Goal: Task Accomplishment & Management: Manage account settings

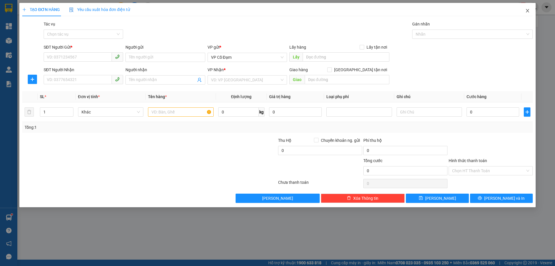
click at [527, 13] on span "Close" at bounding box center [528, 11] width 16 height 16
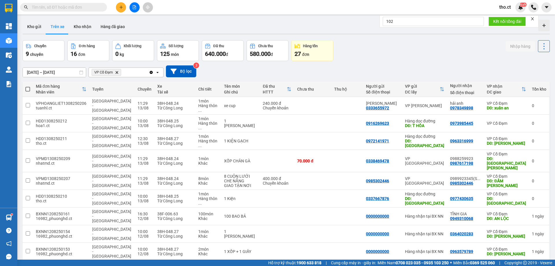
click at [116, 72] on icon "Delete" at bounding box center [116, 72] width 3 height 3
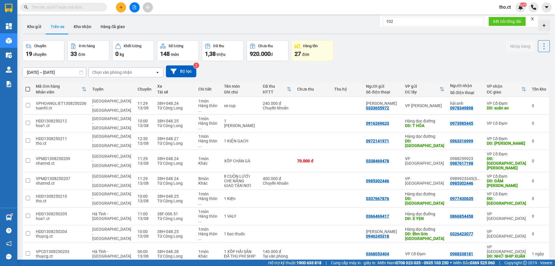
scroll to position [27, 0]
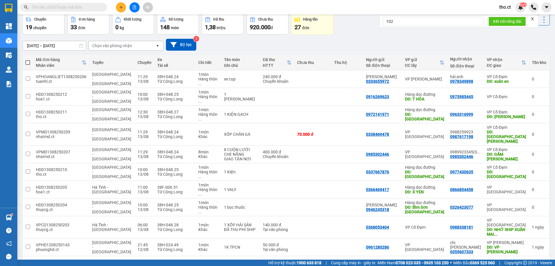
click at [465, 261] on button "2" at bounding box center [466, 265] width 9 height 9
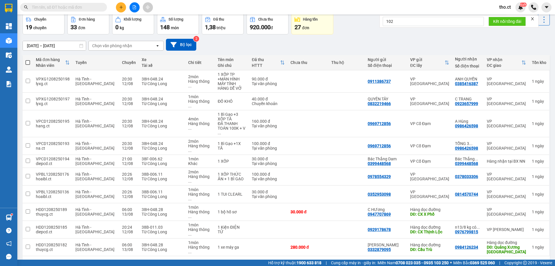
click at [452, 261] on button "1" at bounding box center [456, 265] width 9 height 9
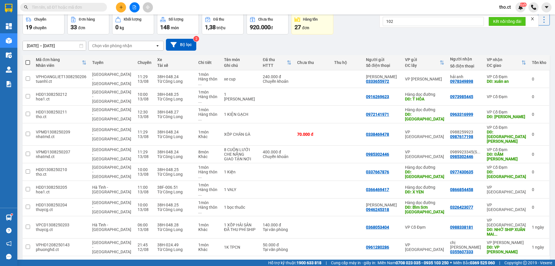
click at [464, 261] on button "2" at bounding box center [466, 265] width 9 height 9
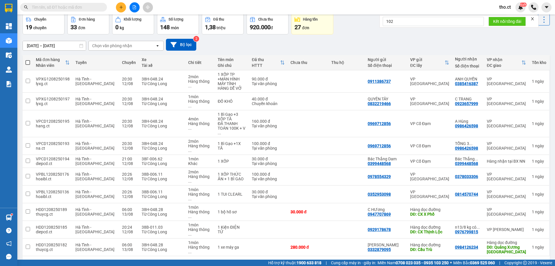
click at [452, 261] on button "1" at bounding box center [456, 265] width 9 height 9
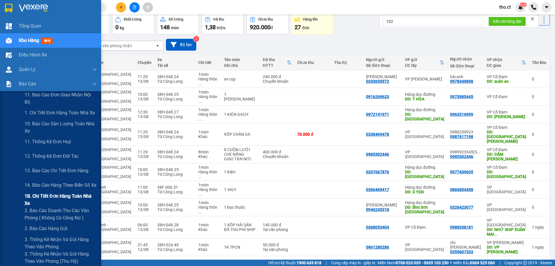
click at [50, 197] on span "1B. Chi tiết đơn hàng toàn nhà xe" at bounding box center [61, 199] width 72 height 14
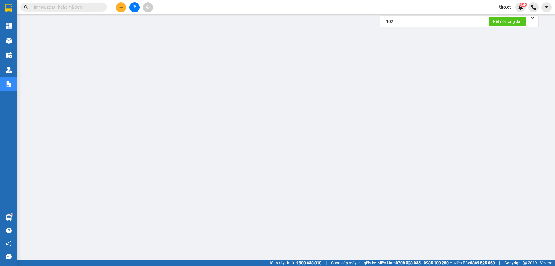
click at [505, 9] on span "tho.ct" at bounding box center [505, 6] width 21 height 7
click at [502, 17] on li "Đăng xuất" at bounding box center [512, 17] width 37 height 9
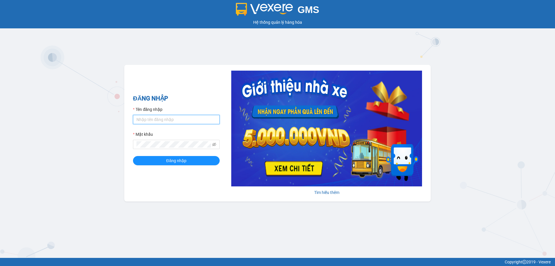
click at [161, 119] on input "Tên đăng nhập" at bounding box center [176, 119] width 87 height 9
type input "diepcd.ct"
click at [153, 149] on span at bounding box center [176, 144] width 87 height 9
click at [133, 156] on button "Đăng nhập" at bounding box center [176, 160] width 87 height 9
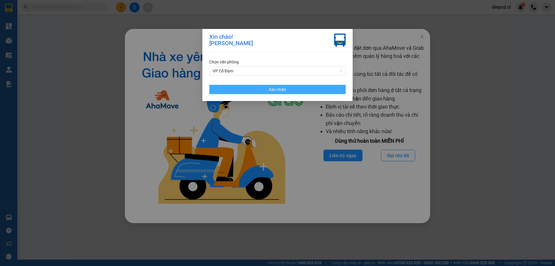
click at [283, 88] on span "Xác nhận" at bounding box center [277, 89] width 17 height 6
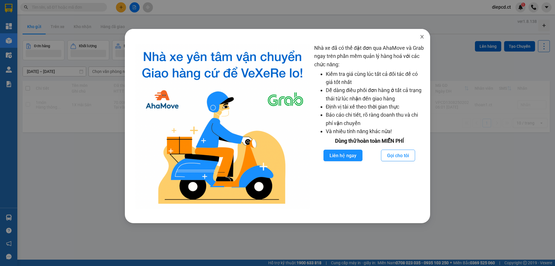
click at [421, 37] on icon "close" at bounding box center [422, 36] width 5 height 5
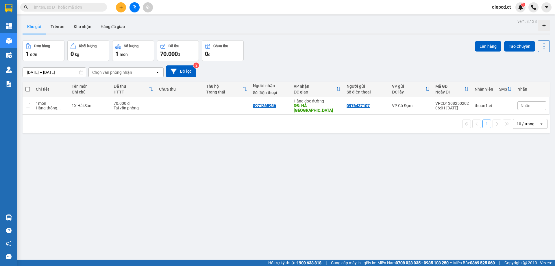
click at [67, 7] on input "text" at bounding box center [66, 7] width 68 height 6
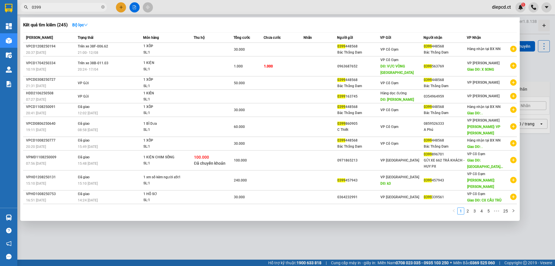
type input "0399"
